Goal: Browse casually: Explore the website without a specific task or goal

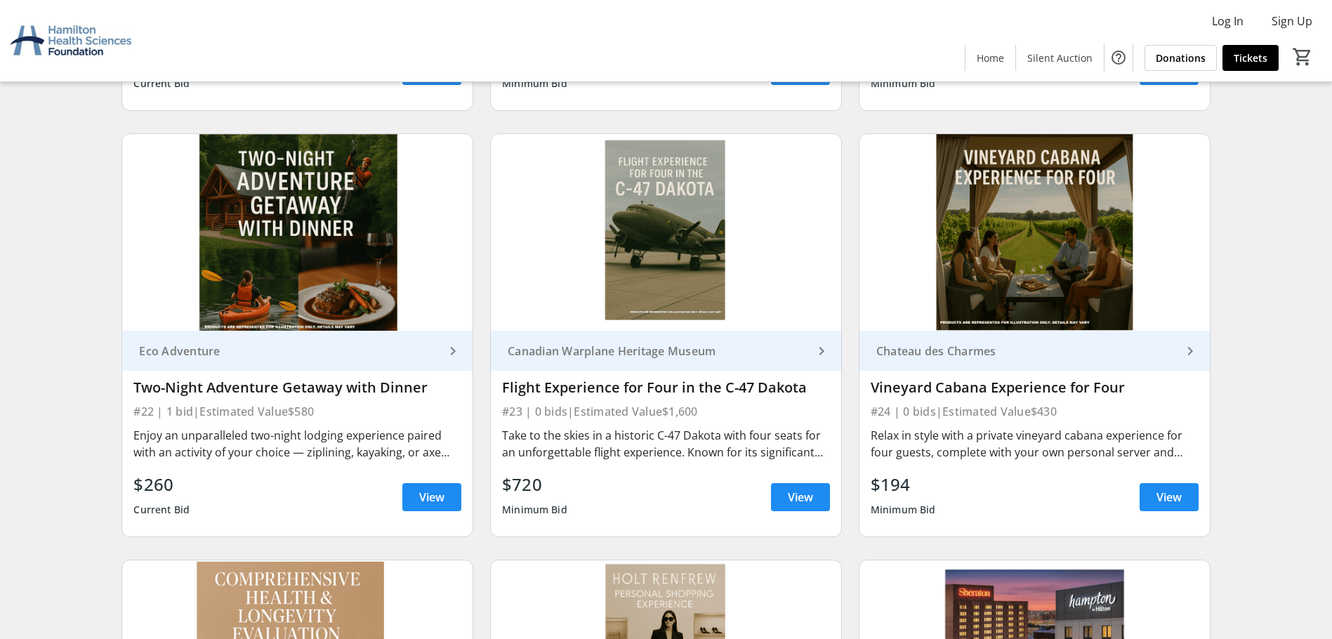
scroll to position [3229, 0]
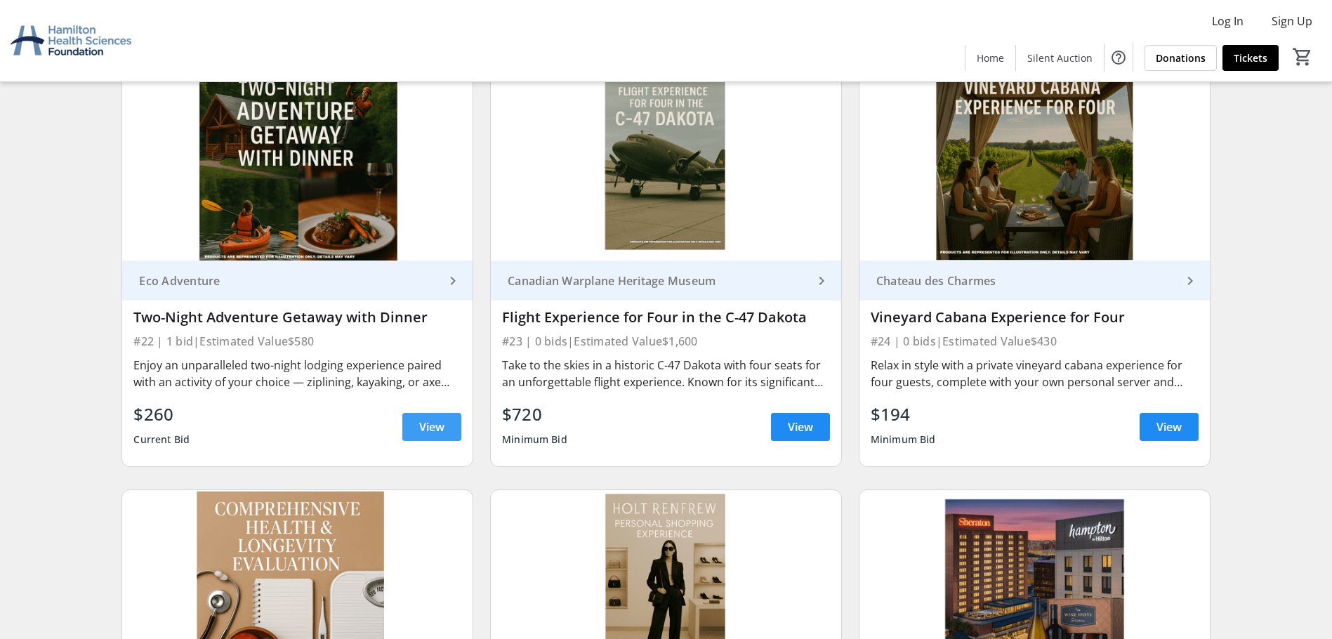
click at [450, 436] on span at bounding box center [431, 427] width 59 height 34
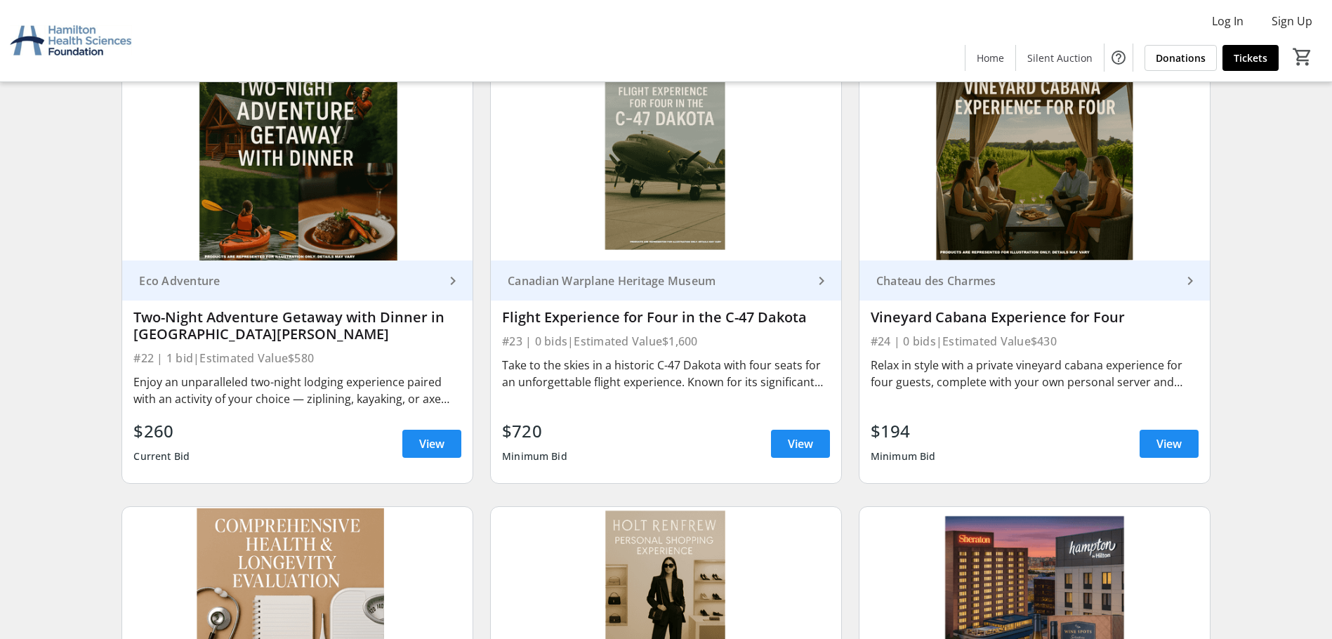
scroll to position [3159, 0]
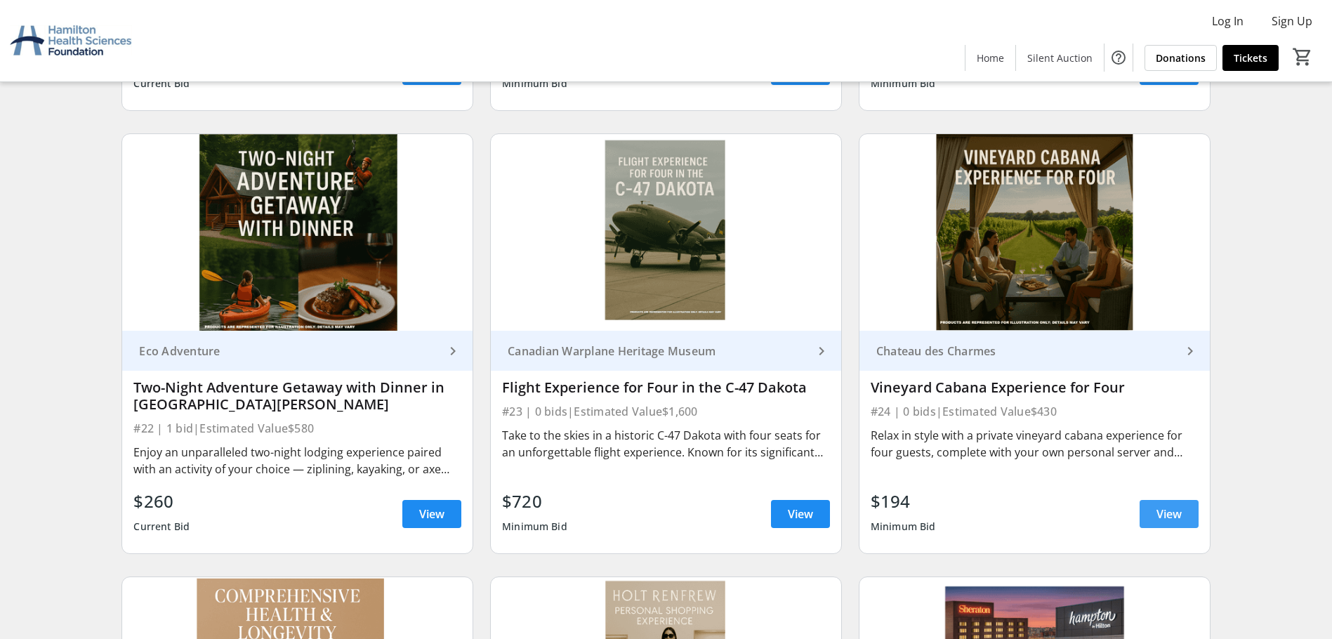
drag, startPoint x: 1174, startPoint y: 511, endPoint x: 1167, endPoint y: 505, distance: 8.9
click at [1172, 510] on span "View" at bounding box center [1168, 513] width 25 height 17
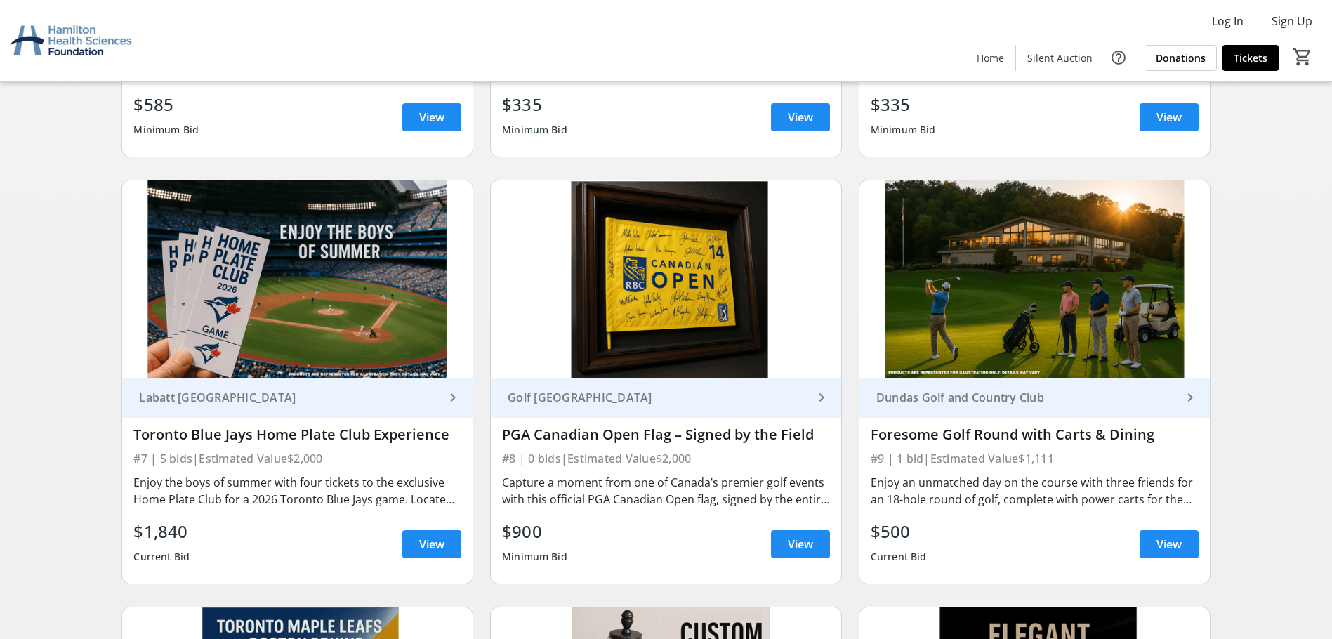
scroll to position [983, 0]
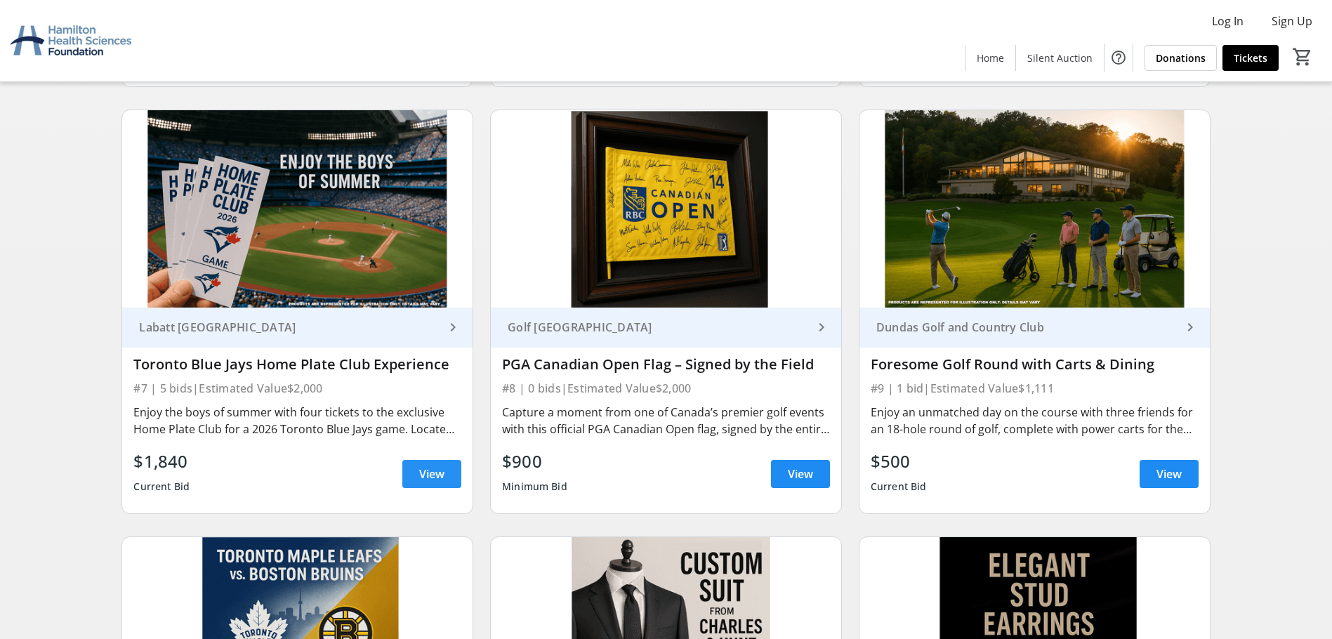
click at [420, 470] on span "View" at bounding box center [431, 473] width 25 height 17
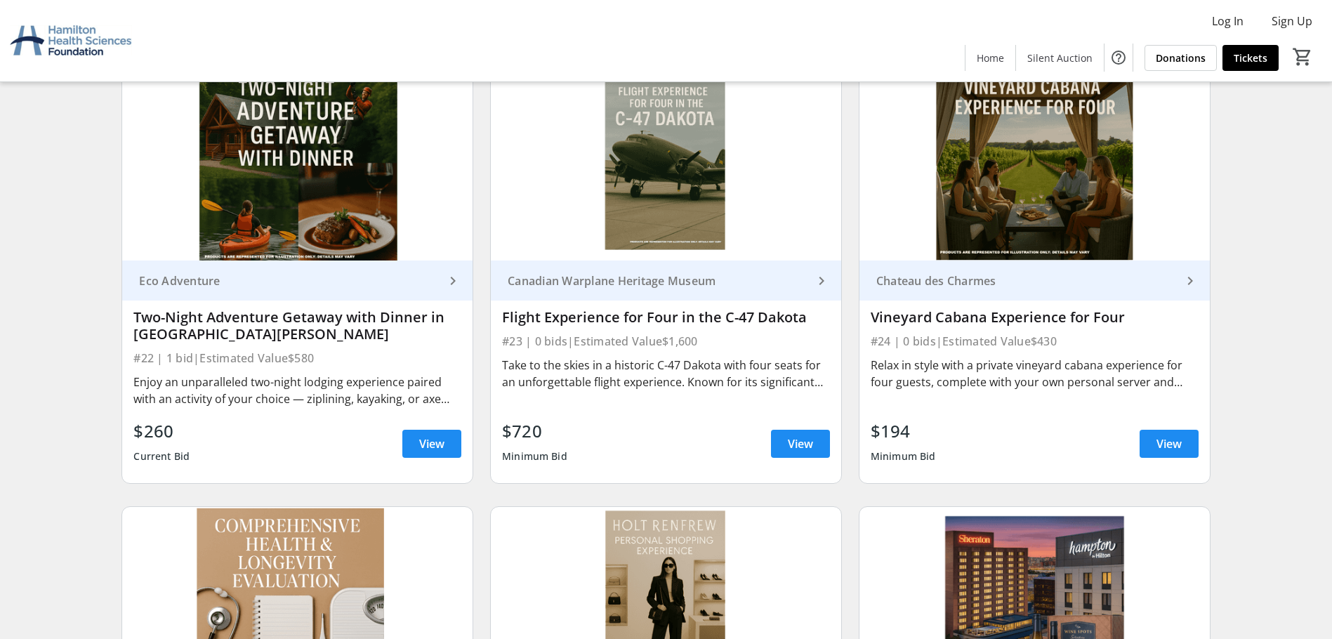
scroll to position [3299, 0]
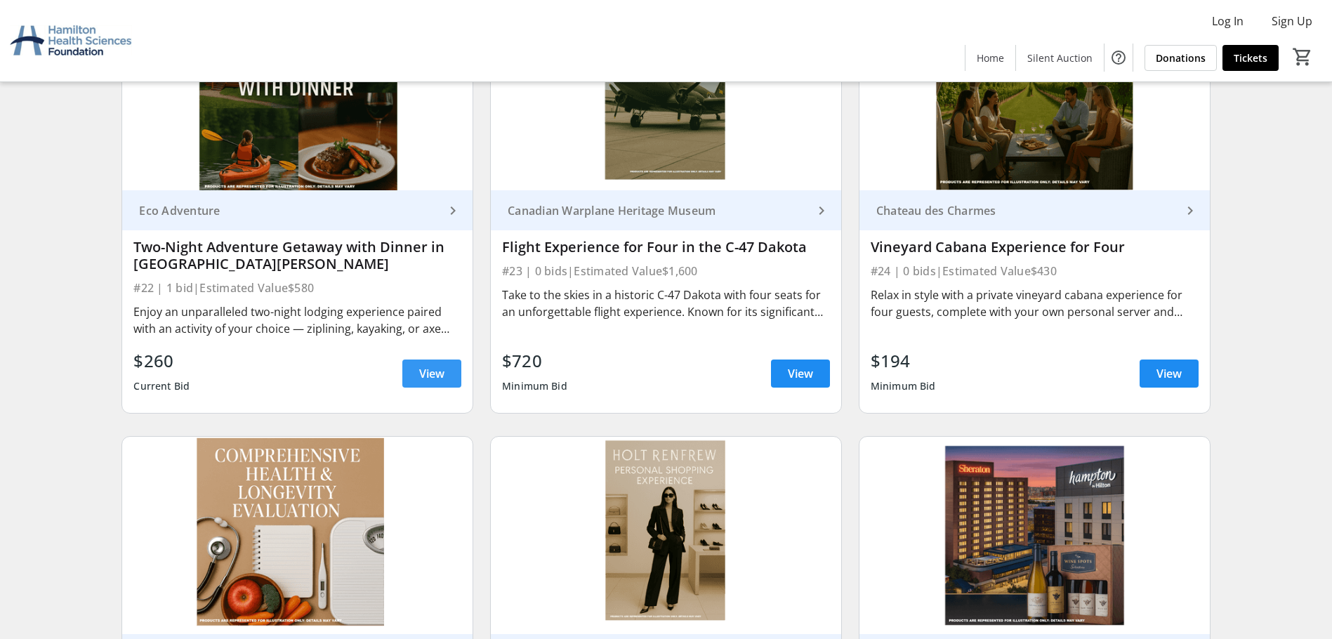
click at [449, 369] on span at bounding box center [431, 374] width 59 height 34
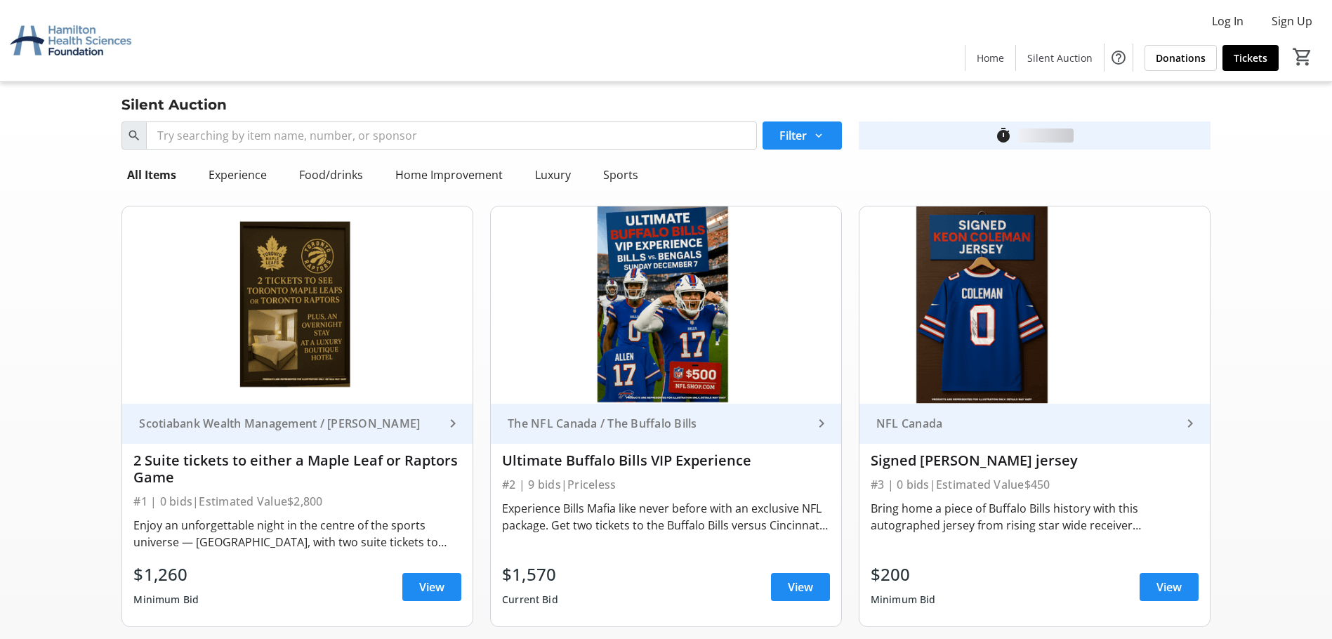
scroll to position [3299, 0]
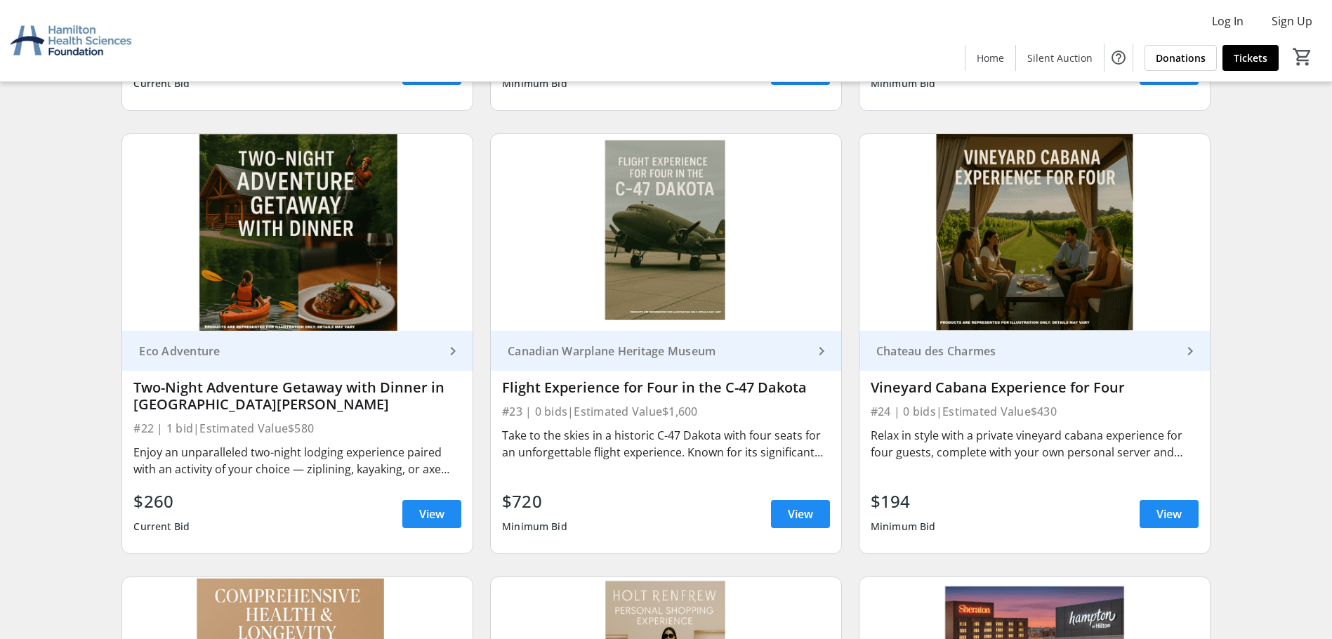
scroll to position [3229, 0]
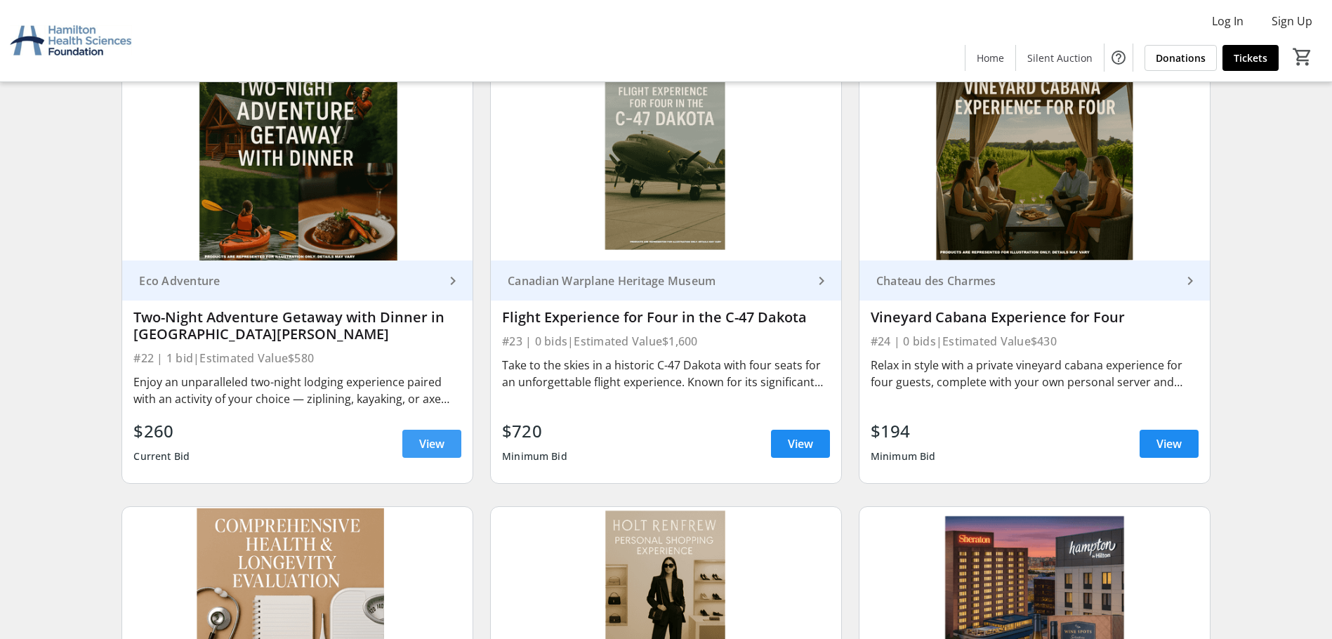
click at [416, 439] on span at bounding box center [431, 444] width 59 height 34
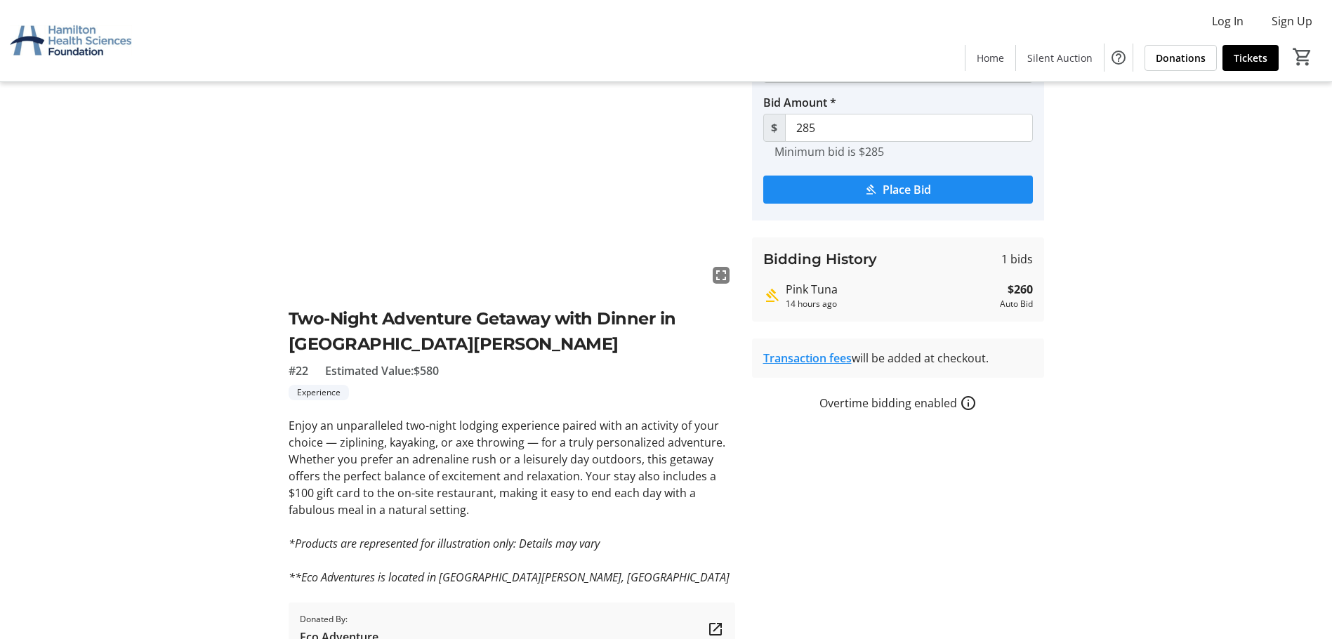
scroll to position [25, 0]
